Goal: Navigation & Orientation: Find specific page/section

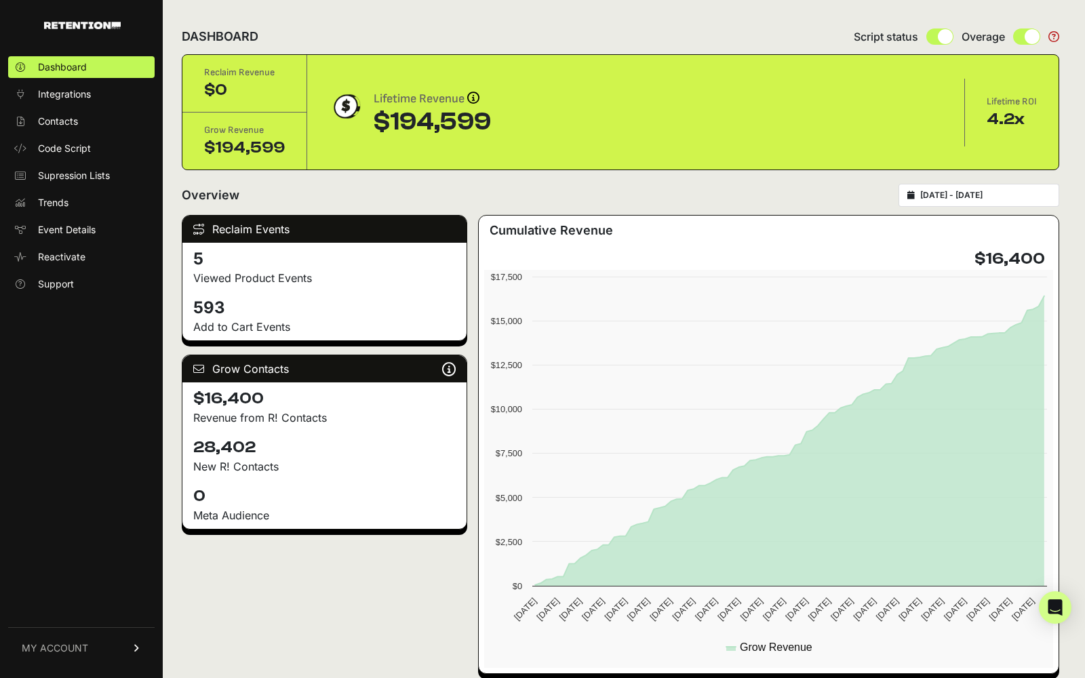
click at [113, 641] on link "MY ACCOUNT" at bounding box center [81, 647] width 147 height 41
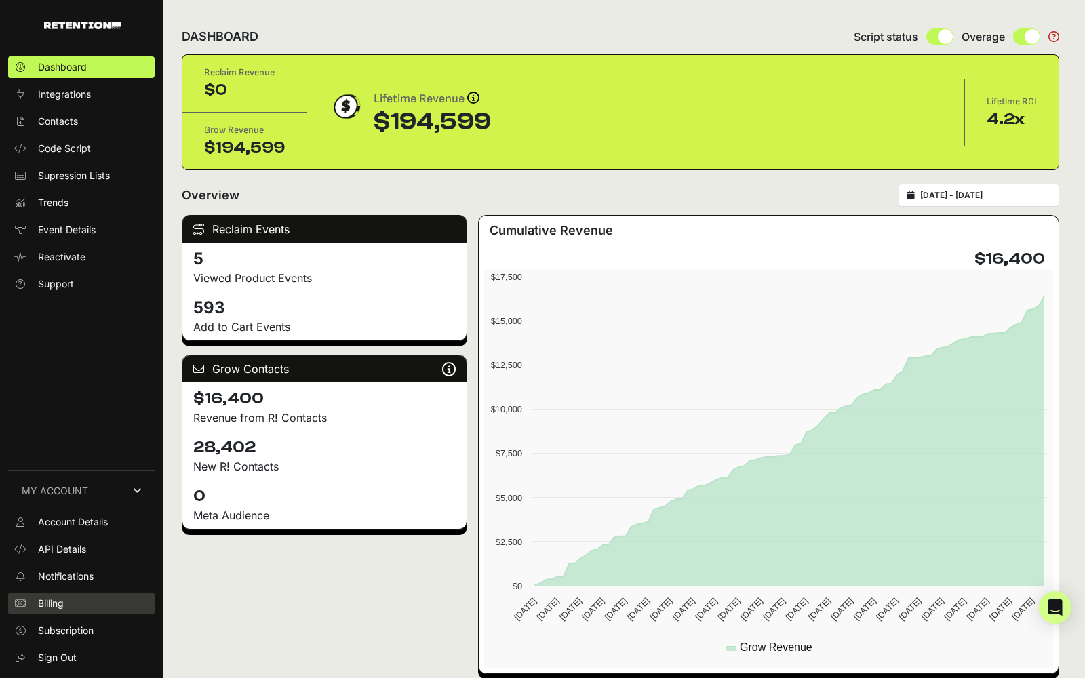
click at [102, 593] on link "Billing" at bounding box center [81, 604] width 147 height 22
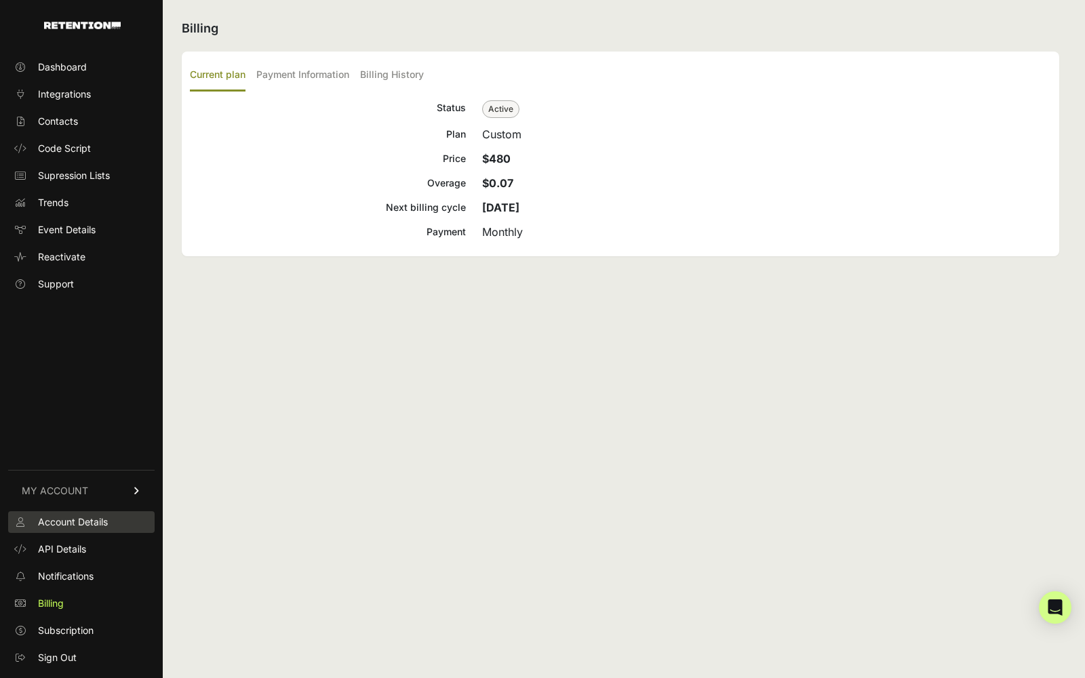
click at [65, 514] on link "Account Details" at bounding box center [81, 522] width 147 height 22
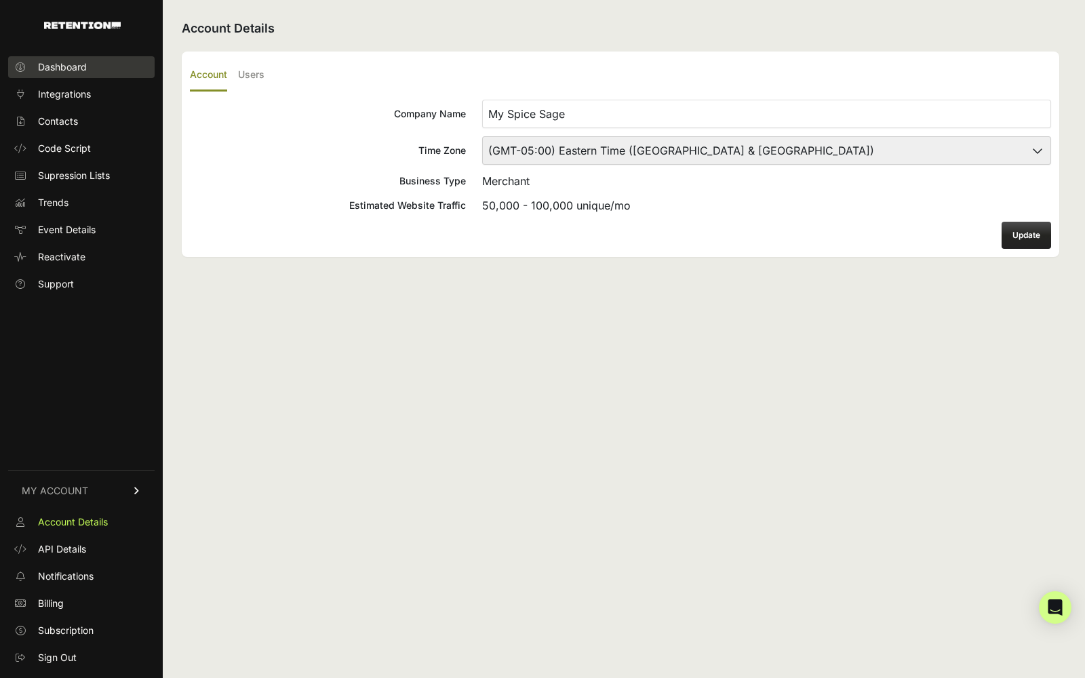
click at [79, 72] on span "Dashboard" at bounding box center [62, 67] width 49 height 14
